Goal: Transaction & Acquisition: Purchase product/service

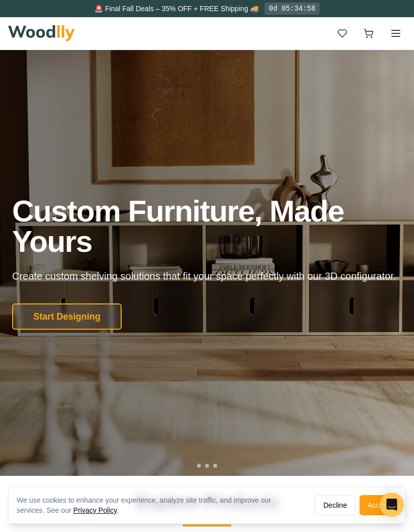
click at [64, 329] on button "Start Designing" at bounding box center [67, 316] width 110 height 26
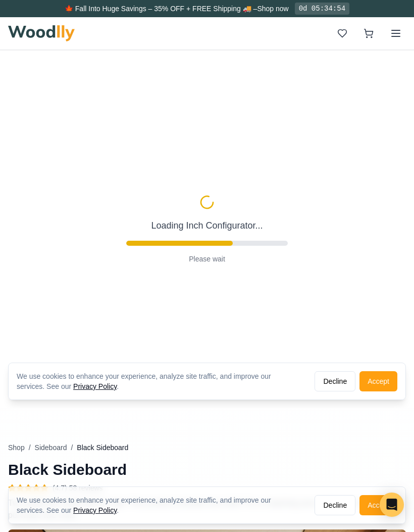
type input "56"
type input "2"
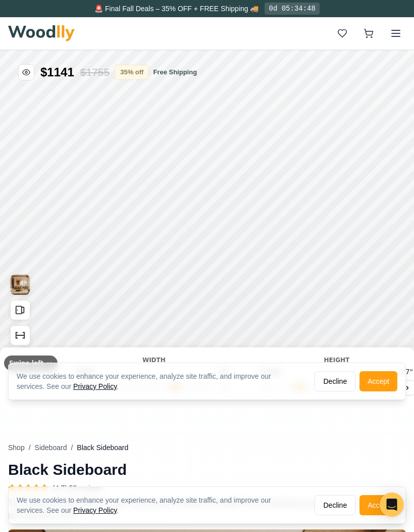
click at [385, 387] on button "Accept" at bounding box center [379, 381] width 38 height 20
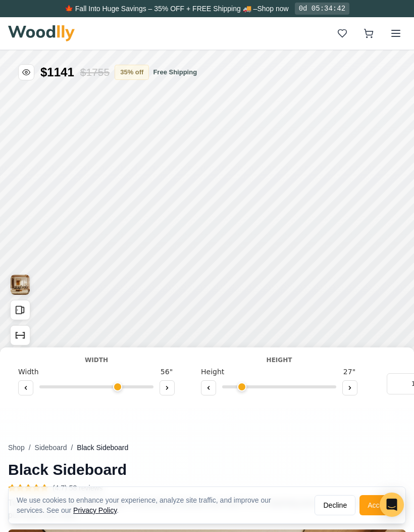
click at [31, 387] on button at bounding box center [25, 387] width 15 height 15
click at [35, 390] on div at bounding box center [96, 388] width 157 height 15
click at [29, 394] on button at bounding box center [25, 387] width 15 height 15
click at [30, 396] on div at bounding box center [96, 388] width 157 height 15
click at [28, 393] on button at bounding box center [25, 387] width 15 height 15
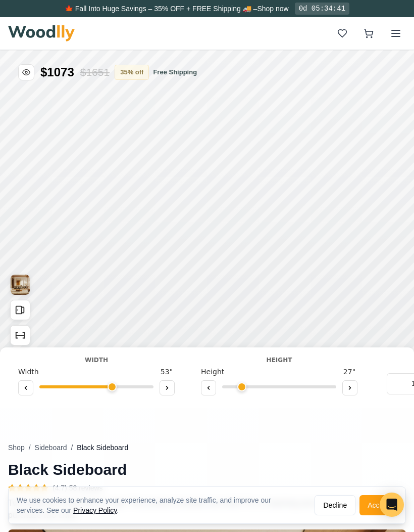
click at [28, 393] on button at bounding box center [25, 387] width 15 height 15
click at [26, 391] on button at bounding box center [25, 387] width 15 height 15
click at [27, 389] on icon at bounding box center [26, 388] width 6 height 6
click at [26, 388] on icon at bounding box center [26, 388] width 6 height 6
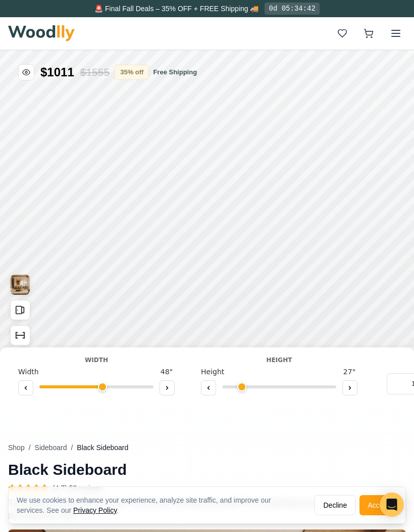
click at [27, 389] on icon at bounding box center [26, 387] width 2 height 3
click at [27, 389] on icon at bounding box center [26, 388] width 6 height 6
click at [26, 390] on icon at bounding box center [26, 388] width 6 height 6
click at [23, 392] on button at bounding box center [25, 387] width 15 height 15
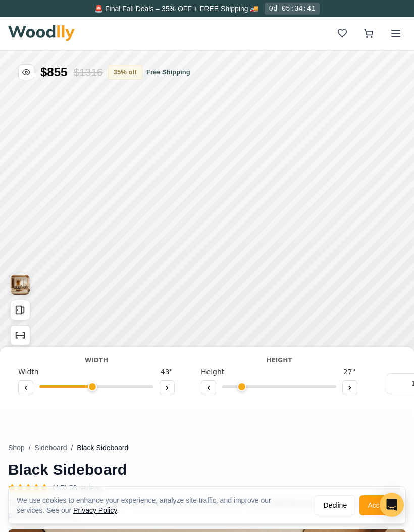
click at [23, 392] on button at bounding box center [25, 387] width 15 height 15
click at [22, 391] on button at bounding box center [25, 387] width 15 height 15
click at [21, 391] on button at bounding box center [25, 387] width 15 height 15
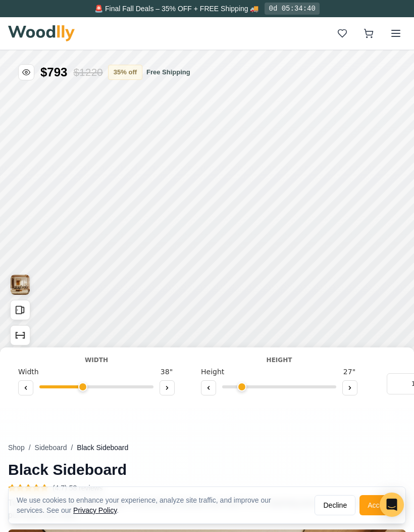
click at [20, 392] on button at bounding box center [25, 387] width 15 height 15
click at [20, 391] on button at bounding box center [25, 387] width 15 height 15
click at [23, 392] on button at bounding box center [25, 387] width 15 height 15
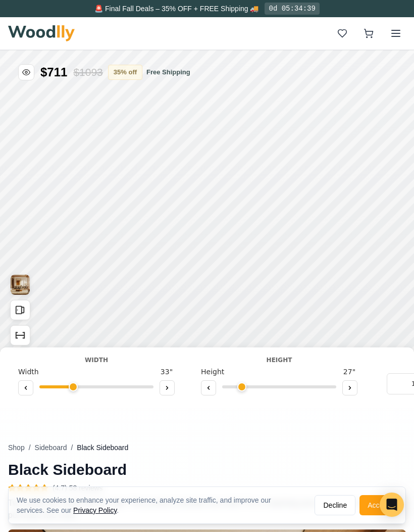
click at [23, 392] on button at bounding box center [25, 387] width 15 height 15
click at [171, 393] on button at bounding box center [167, 387] width 15 height 15
click at [171, 392] on button at bounding box center [167, 387] width 15 height 15
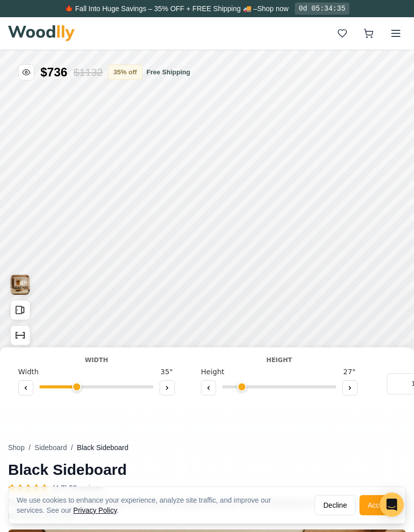
type input "36"
click at [351, 383] on button at bounding box center [350, 387] width 15 height 15
click at [351, 382] on button at bounding box center [350, 387] width 15 height 15
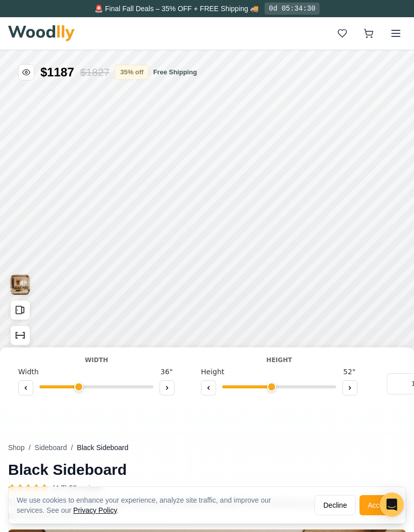
click at [354, 386] on button at bounding box center [350, 387] width 15 height 15
click at [212, 381] on button at bounding box center [208, 387] width 15 height 15
click at [212, 385] on button at bounding box center [208, 387] width 15 height 15
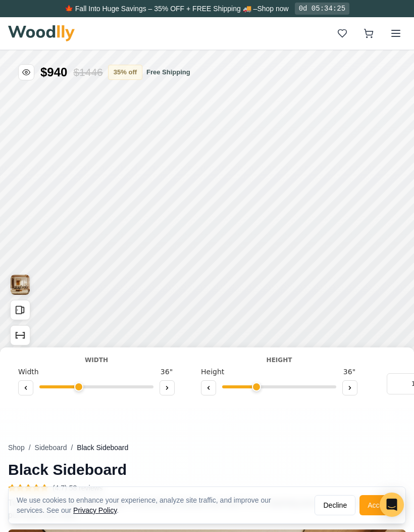
click at [351, 385] on icon at bounding box center [350, 388] width 6 height 6
type input "4"
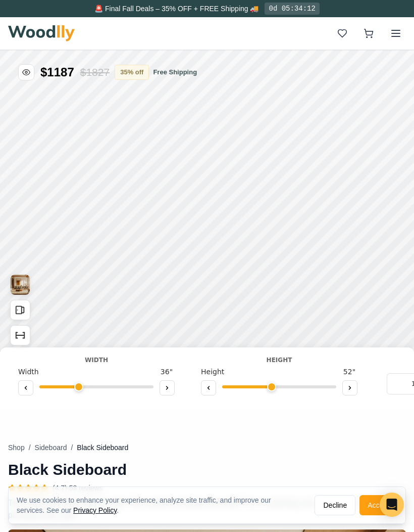
click at [17, 281] on img "View Gallery" at bounding box center [20, 284] width 19 height 20
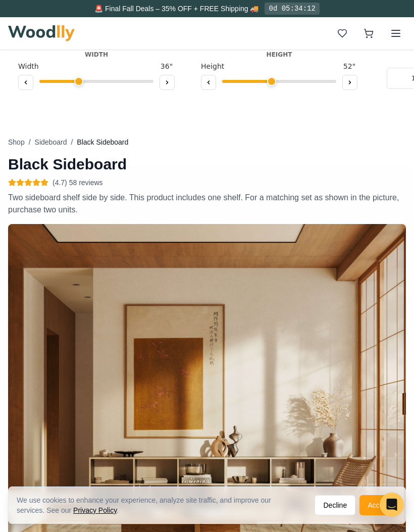
scroll to position [371, 0]
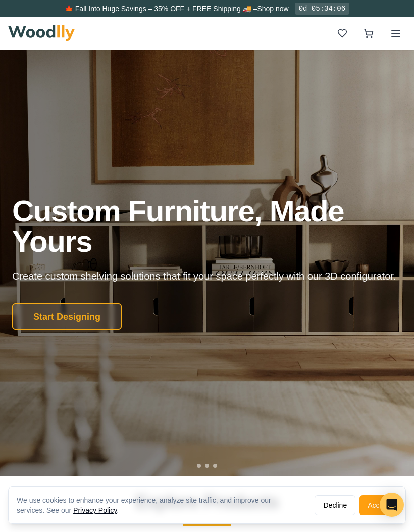
click at [39, 329] on button "Start Designing" at bounding box center [67, 316] width 110 height 26
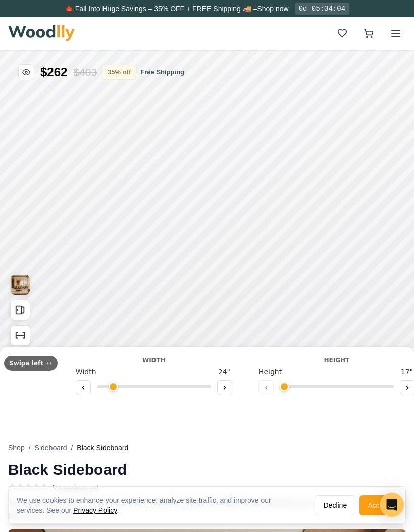
type input "56"
type input "2"
click at [19, 311] on icon "Open All Doors and Drawers" at bounding box center [20, 309] width 11 height 11
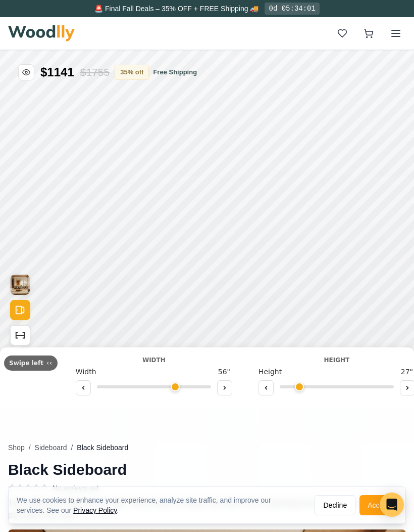
click at [21, 311] on rect "Open All Doors and Drawers" at bounding box center [19, 310] width 6 height 8
click at [20, 338] on icon "Show Dimensions" at bounding box center [20, 334] width 11 height 11
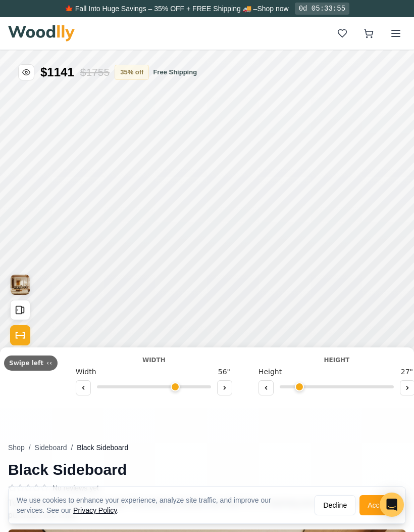
click at [23, 314] on icon "Open All Doors and Drawers" at bounding box center [20, 309] width 11 height 11
click at [22, 282] on img "View Gallery" at bounding box center [20, 284] width 19 height 20
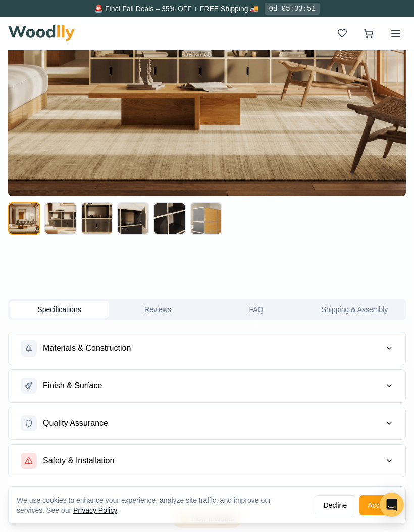
scroll to position [733, 0]
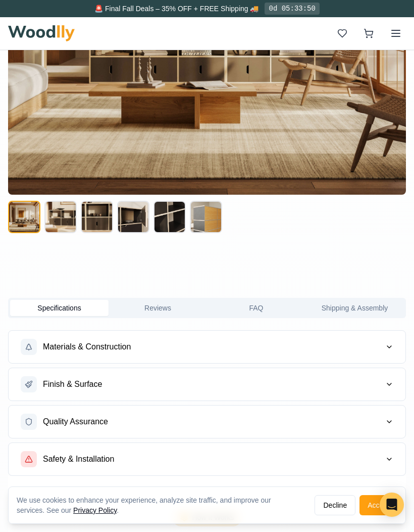
click at [56, 219] on button at bounding box center [60, 217] width 32 height 32
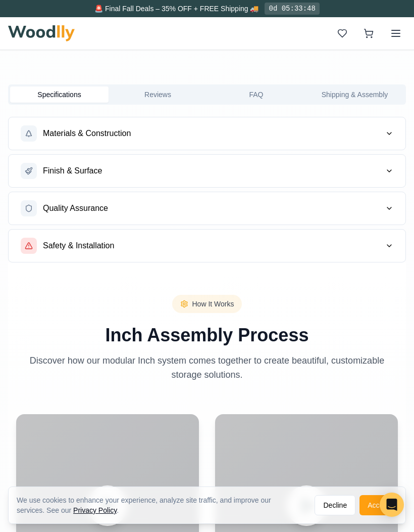
scroll to position [963, 0]
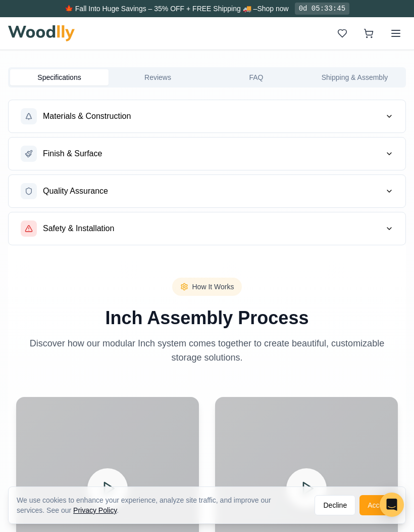
click at [370, 515] on button "Accept" at bounding box center [379, 505] width 38 height 20
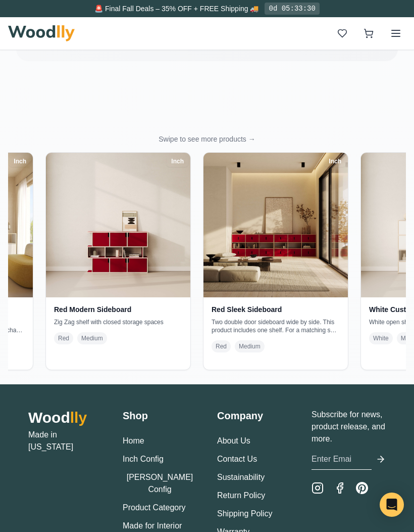
scroll to position [0, 1385]
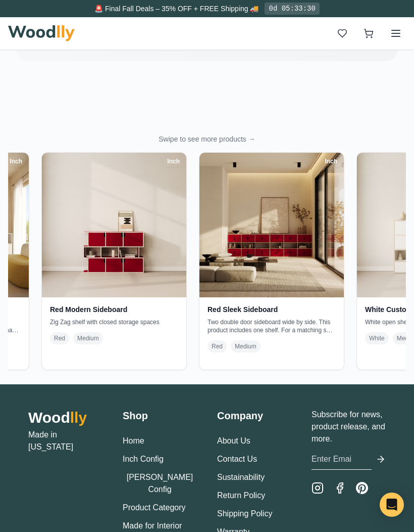
click at [133, 443] on link "Home" at bounding box center [134, 440] width 22 height 9
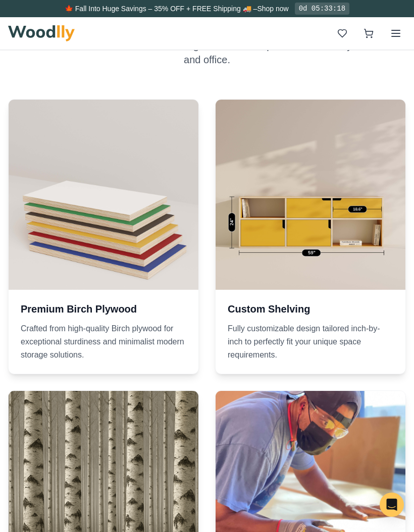
scroll to position [811, 0]
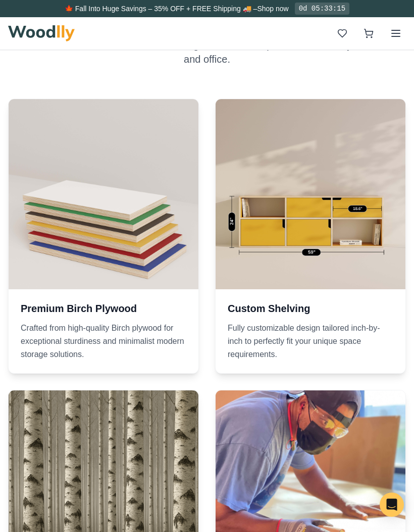
click at [49, 269] on div at bounding box center [104, 194] width 190 height 190
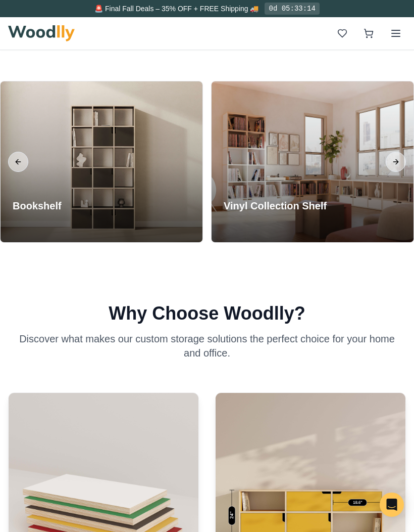
scroll to position [512, 0]
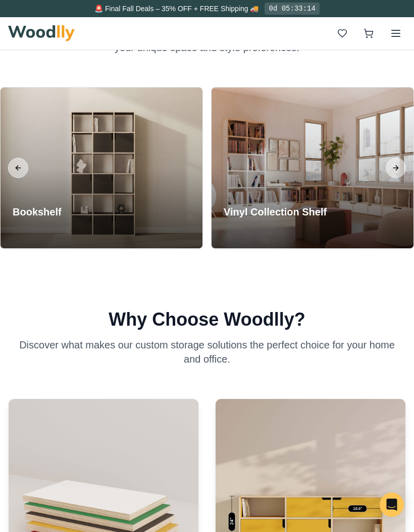
click at [84, 222] on div "Bookshelf Explore Collection" at bounding box center [47, 221] width 93 height 56
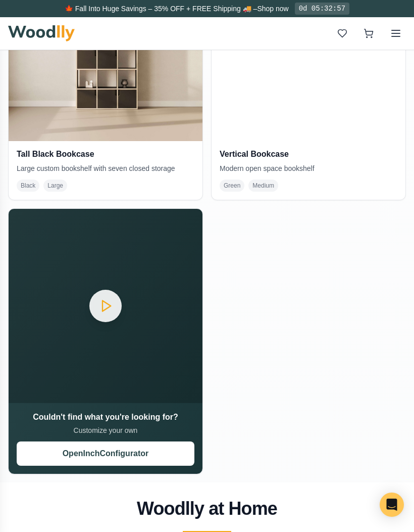
scroll to position [1381, 0]
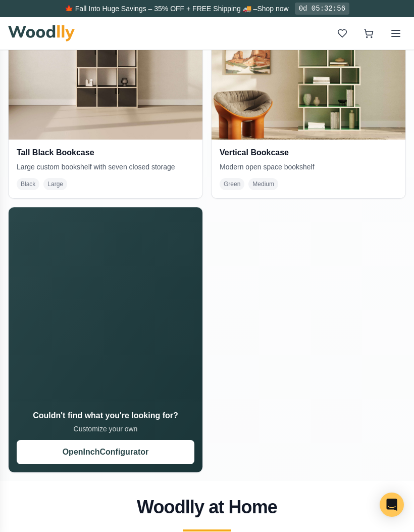
click at [63, 453] on button "Open Inch Configurator" at bounding box center [106, 452] width 178 height 24
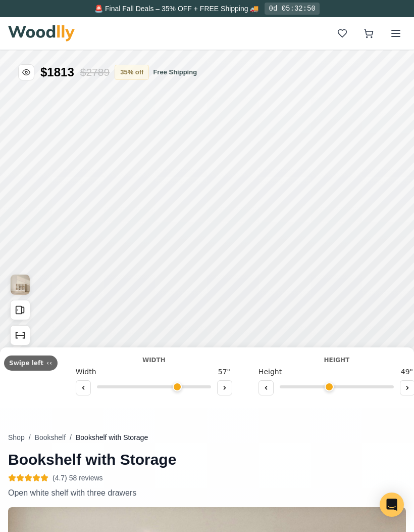
click at [82, 388] on icon at bounding box center [83, 388] width 6 height 6
click at [76, 391] on button at bounding box center [83, 387] width 15 height 15
click at [76, 394] on button at bounding box center [83, 387] width 15 height 15
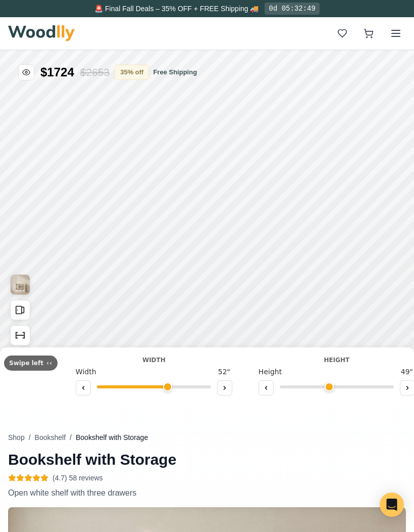
click at [76, 394] on button at bounding box center [83, 387] width 15 height 15
click at [80, 388] on icon at bounding box center [83, 388] width 6 height 6
click at [80, 387] on icon at bounding box center [83, 388] width 6 height 6
click at [76, 390] on button at bounding box center [83, 387] width 15 height 15
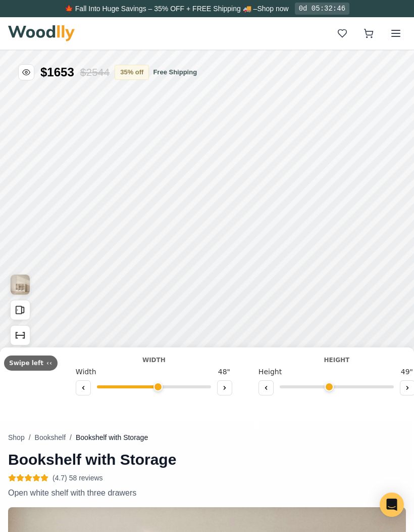
click at [76, 394] on button at bounding box center [83, 387] width 15 height 15
click at [76, 393] on button at bounding box center [83, 387] width 15 height 15
click at [76, 394] on div at bounding box center [154, 388] width 157 height 15
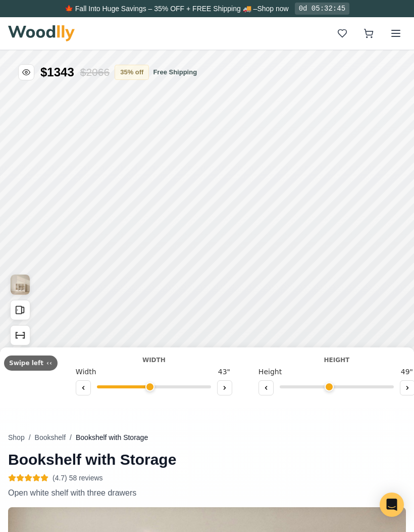
click at [76, 394] on div at bounding box center [154, 388] width 157 height 15
click at [68, 389] on div "Width Width 43 "" at bounding box center [154, 375] width 173 height 41
click at [82, 388] on icon at bounding box center [83, 387] width 2 height 3
type input "42"
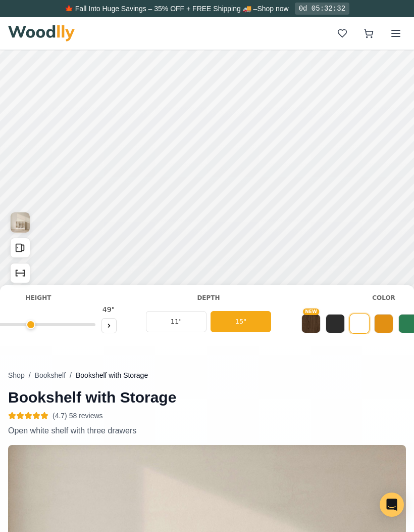
scroll to position [0, 242]
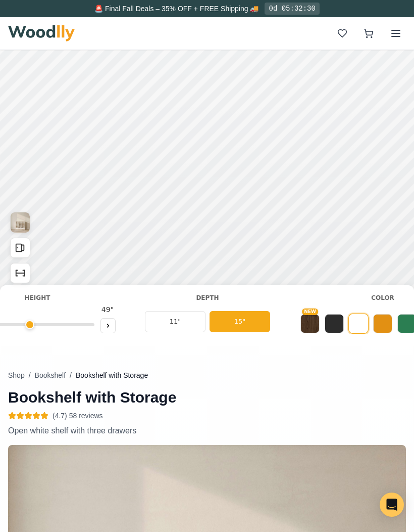
click at [171, 323] on button "11"" at bounding box center [175, 321] width 61 height 21
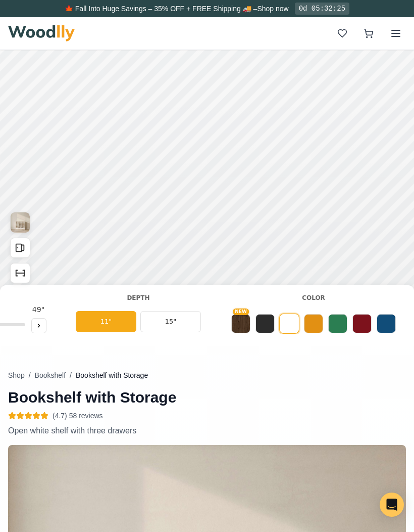
scroll to position [0, 312]
click at [242, 322] on button "NEW" at bounding box center [239, 323] width 19 height 19
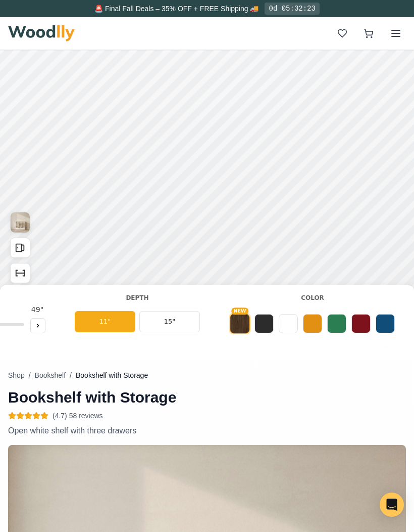
click at [271, 324] on button at bounding box center [264, 323] width 19 height 19
click at [290, 323] on button at bounding box center [288, 323] width 19 height 19
click at [315, 325] on button at bounding box center [312, 323] width 19 height 19
click at [337, 325] on button at bounding box center [336, 323] width 19 height 19
click at [362, 325] on button at bounding box center [361, 323] width 19 height 19
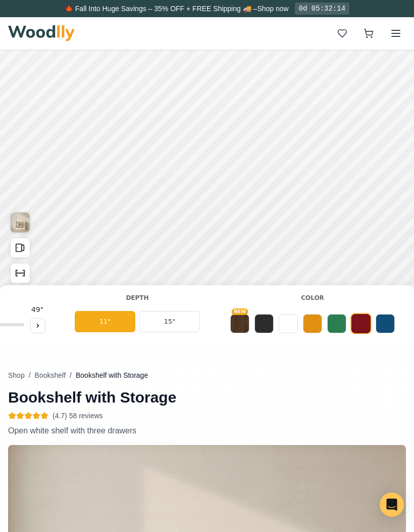
click at [288, 320] on button at bounding box center [288, 323] width 19 height 19
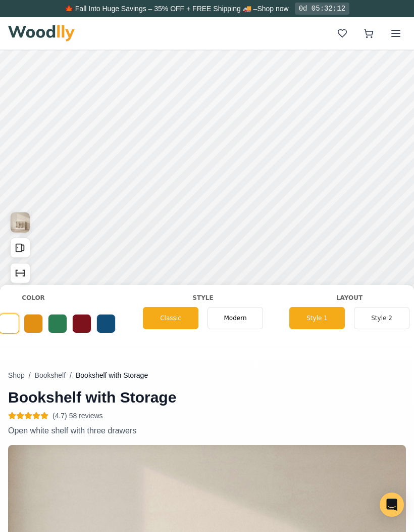
scroll to position [0, 594]
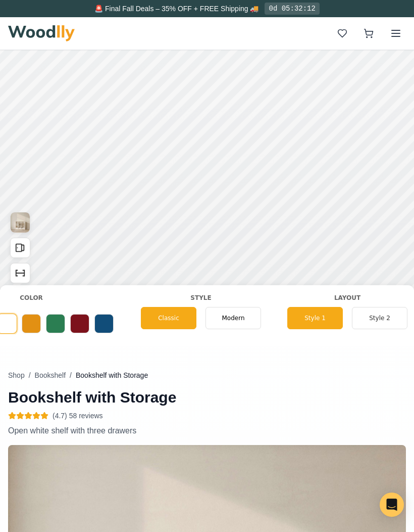
click at [165, 319] on span "Classic" at bounding box center [168, 317] width 21 height 9
click at [230, 321] on span "Modern" at bounding box center [233, 317] width 23 height 9
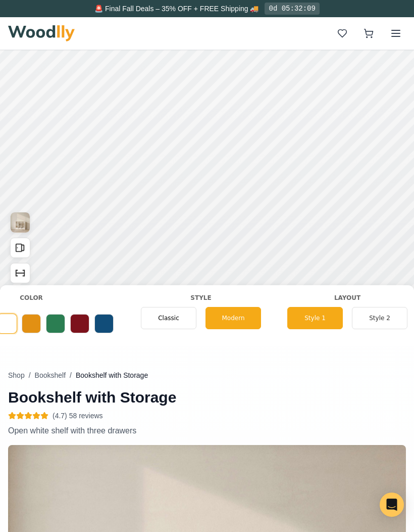
click at [158, 320] on div "Classic" at bounding box center [169, 318] width 56 height 22
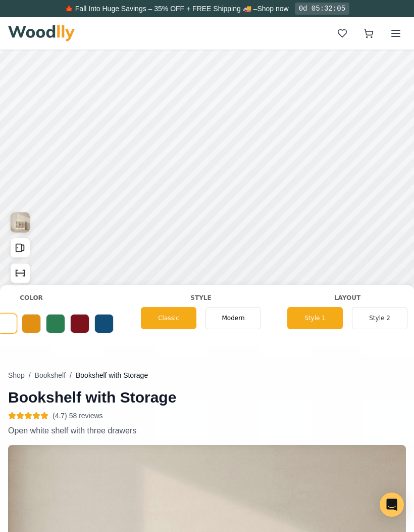
scroll to position [62, 0]
click at [378, 325] on button "Style 2" at bounding box center [380, 318] width 56 height 22
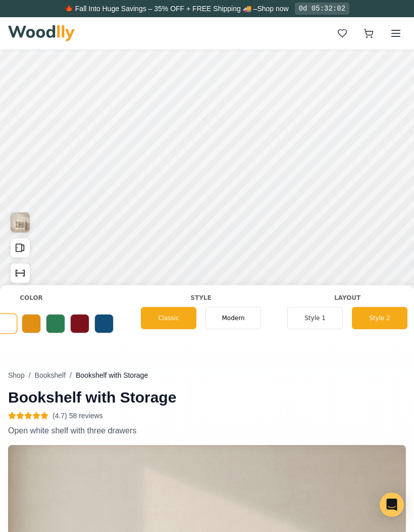
click at [222, 319] on span "Modern" at bounding box center [233, 317] width 23 height 9
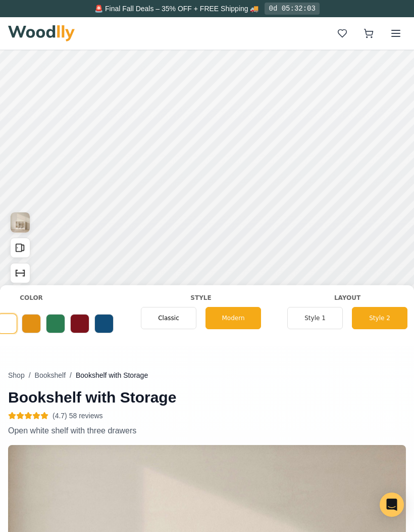
click at [323, 316] on button "Style 1" at bounding box center [315, 318] width 56 height 22
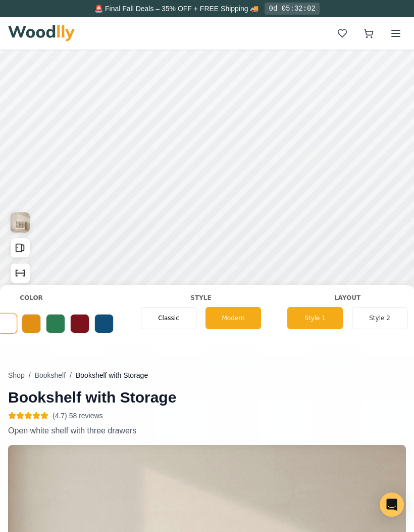
click at [378, 315] on button "Style 2" at bounding box center [380, 318] width 56 height 22
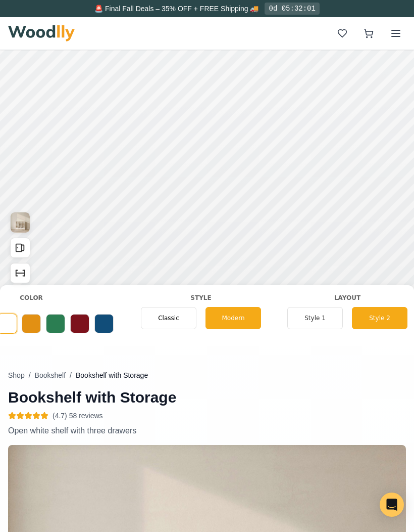
click at [160, 320] on span "Classic" at bounding box center [168, 317] width 21 height 9
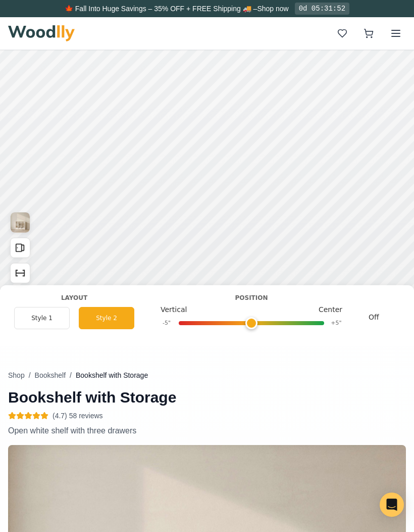
scroll to position [0, 868]
type input "0"
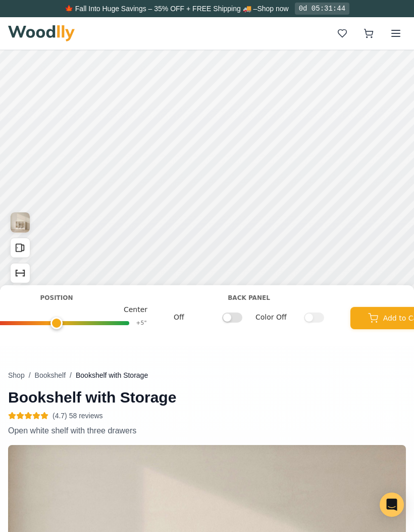
scroll to position [0, 1063]
click at [232, 316] on input "Off" at bounding box center [232, 317] width 20 height 10
checkbox input "true"
click at [315, 318] on input "Color Off" at bounding box center [314, 317] width 20 height 10
checkbox input "true"
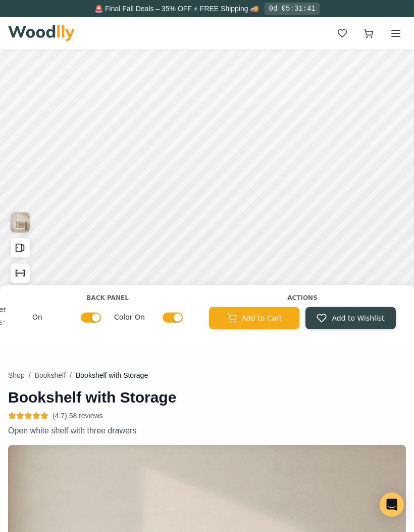
scroll to position [0, 1204]
click at [19, 271] on icon "Show Dimensions" at bounding box center [20, 272] width 11 height 11
click at [180, 210] on div "12"" at bounding box center [177, 209] width 12 height 11
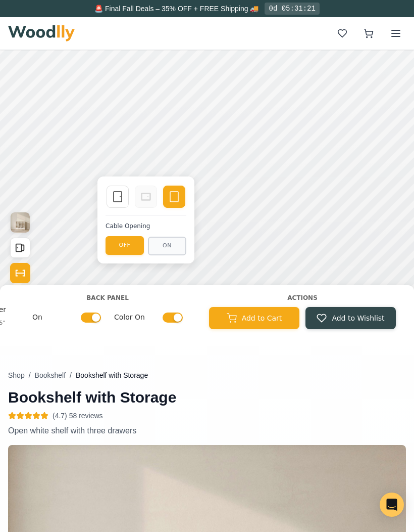
click at [169, 245] on button "ON" at bounding box center [167, 245] width 38 height 19
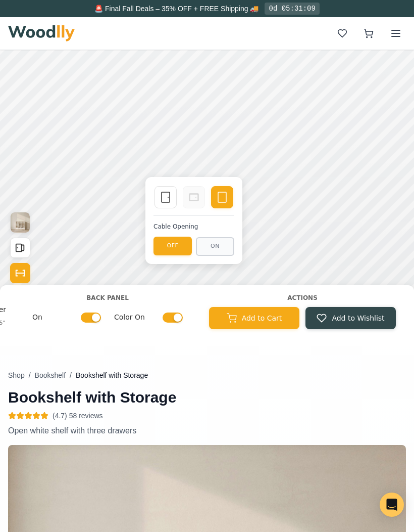
click at [191, 196] on icon at bounding box center [194, 197] width 12 height 12
click at [165, 197] on icon at bounding box center [166, 197] width 12 height 12
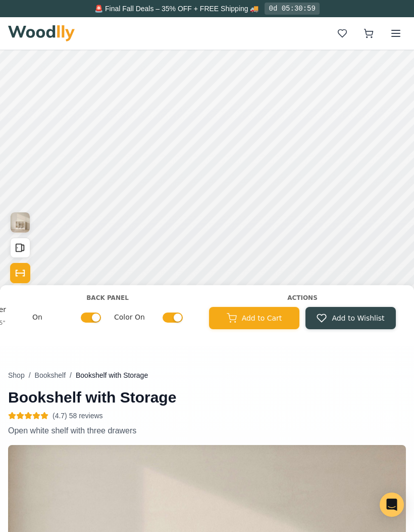
click at [15, 225] on img "View Gallery" at bounding box center [20, 222] width 19 height 20
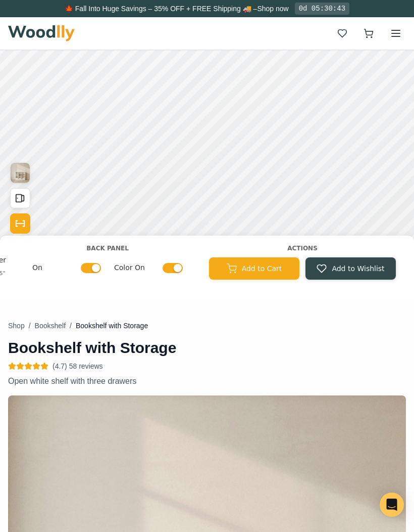
scroll to position [0, 0]
